Goal: Task Accomplishment & Management: Use online tool/utility

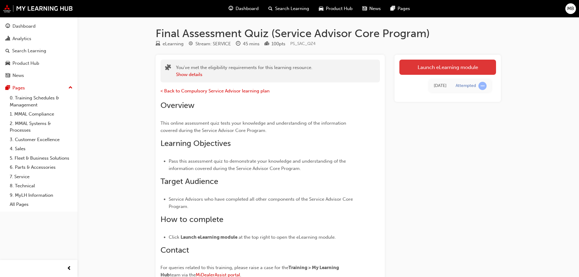
click at [427, 65] on link "Launch eLearning module" at bounding box center [447, 67] width 97 height 15
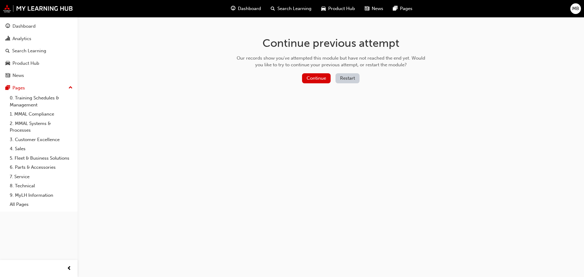
click at [344, 79] on button "Restart" at bounding box center [347, 78] width 24 height 10
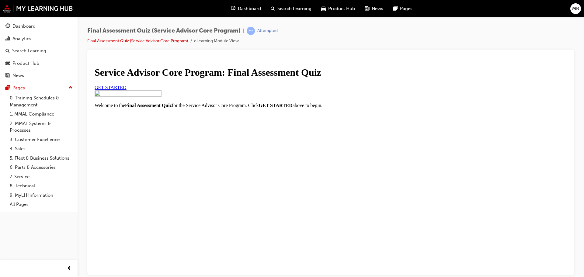
click at [126, 90] on link "GET STARTED" at bounding box center [111, 87] width 32 height 5
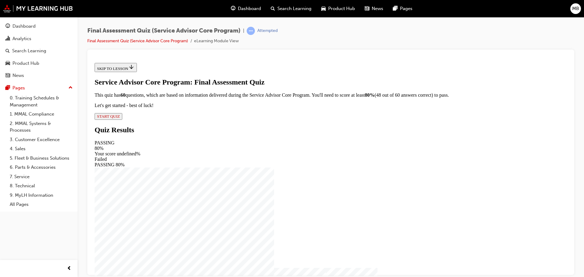
scroll to position [8, 0]
click at [233, 119] on div "Service Advisor Core Program: Final Assessment Quiz This quiz has 60 questions,…" at bounding box center [331, 99] width 472 height 42
click at [120, 118] on span "START QUIZ" at bounding box center [108, 116] width 23 height 5
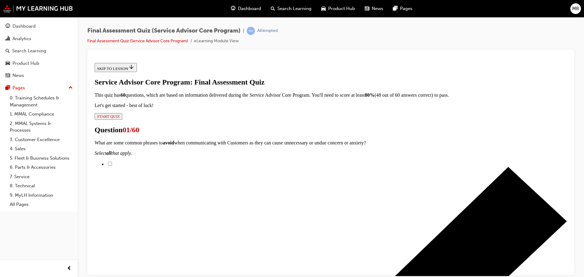
scroll to position [130, 0]
checkbox input "true"
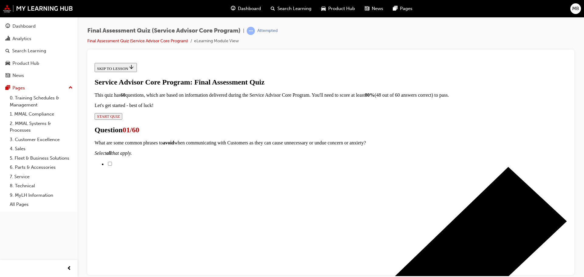
checkbox input "true"
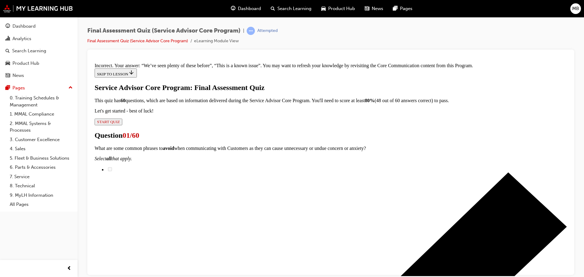
scroll to position [215, 0]
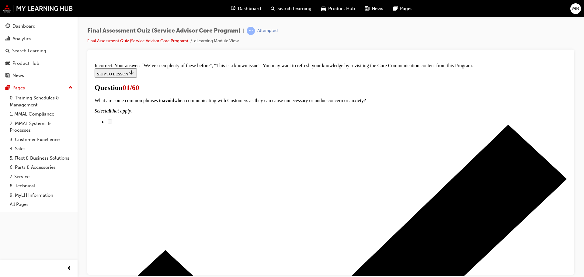
scroll to position [0, 0]
